Goal: Information Seeking & Learning: Check status

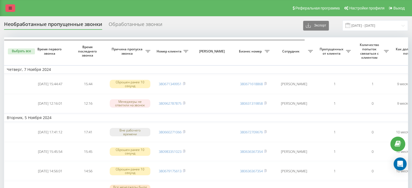
click at [8, 9] on link at bounding box center [10, 8] width 10 height 8
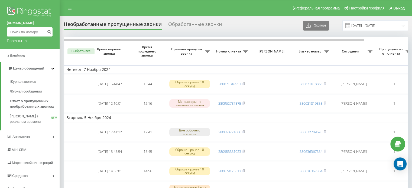
click at [25, 28] on input at bounding box center [30, 32] width 46 height 10
paste input "380968415459"
type input "380968415459"
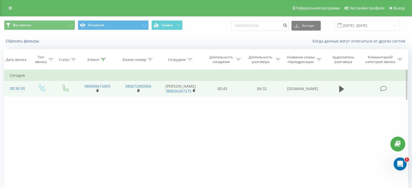
click at [16, 90] on div "08:36:50" at bounding box center [17, 88] width 14 height 11
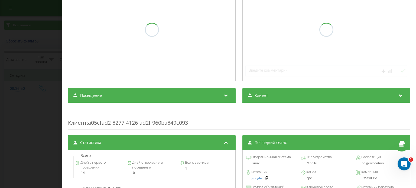
scroll to position [186, 0]
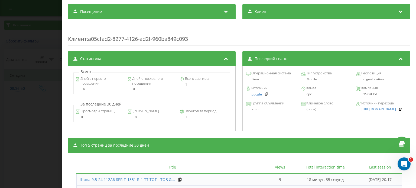
click at [20, 95] on div "Звонок : ua4_-1755754610.1519868 1 x - 06:33 00:00 00:00 Транскрипция Для анали…" at bounding box center [208, 94] width 416 height 188
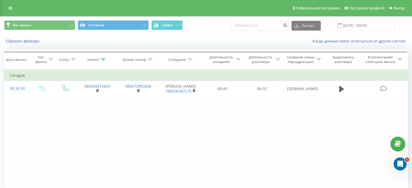
click at [48, 141] on div "Фильтровать по условию Равно Введите значение Отмена OK Фильтровать по условию …" at bounding box center [206, 131] width 404 height 122
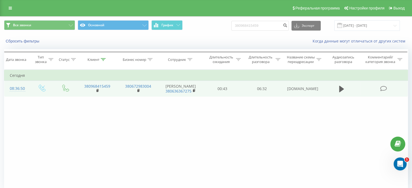
click at [12, 90] on div "08:36:50" at bounding box center [17, 88] width 14 height 11
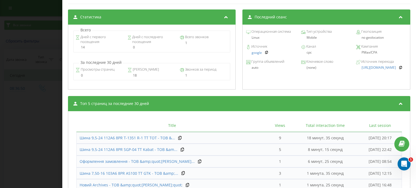
scroll to position [267, 0]
